Goal: Transaction & Acquisition: Purchase product/service

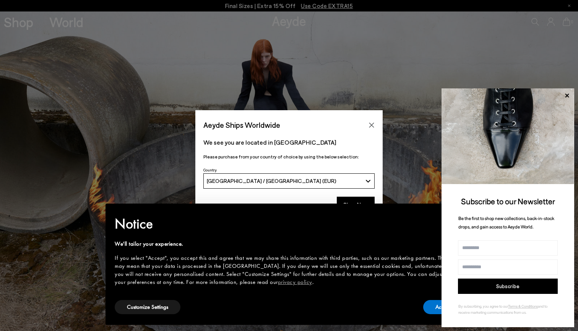
click at [573, 92] on img at bounding box center [508, 136] width 133 height 96
click at [567, 95] on icon at bounding box center [567, 96] width 10 height 10
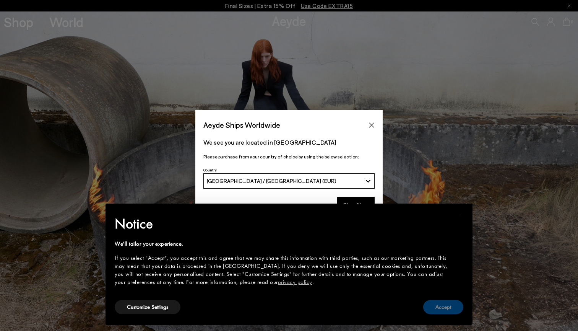
click at [451, 303] on button "Accept" at bounding box center [443, 307] width 40 height 14
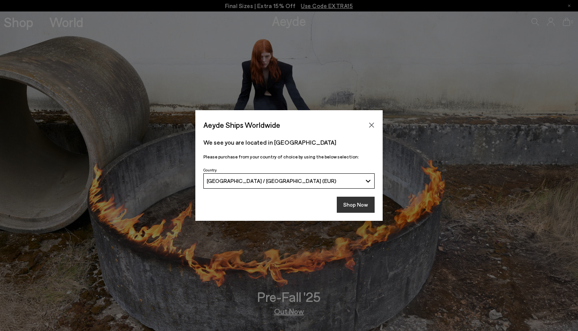
click at [352, 199] on button "Shop Now" at bounding box center [356, 205] width 38 height 16
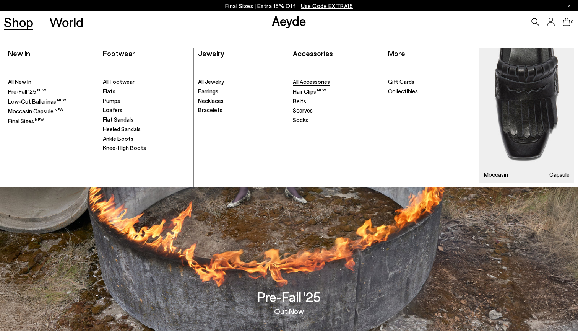
click at [302, 84] on span "All Accessories" at bounding box center [311, 81] width 37 height 7
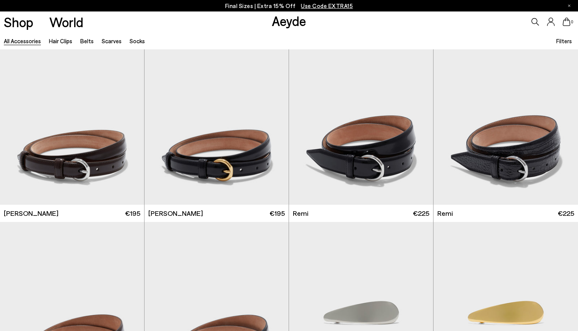
scroll to position [73, 0]
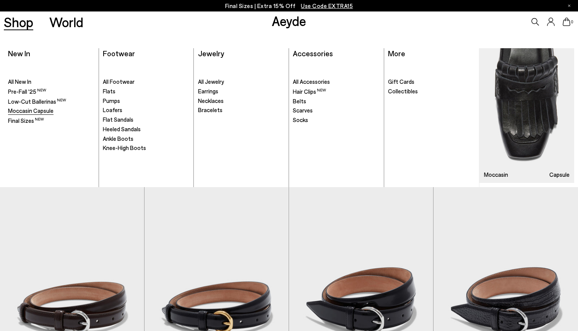
click at [24, 109] on span "Moccasin Capsule" at bounding box center [30, 110] width 45 height 7
